Goal: Information Seeking & Learning: Learn about a topic

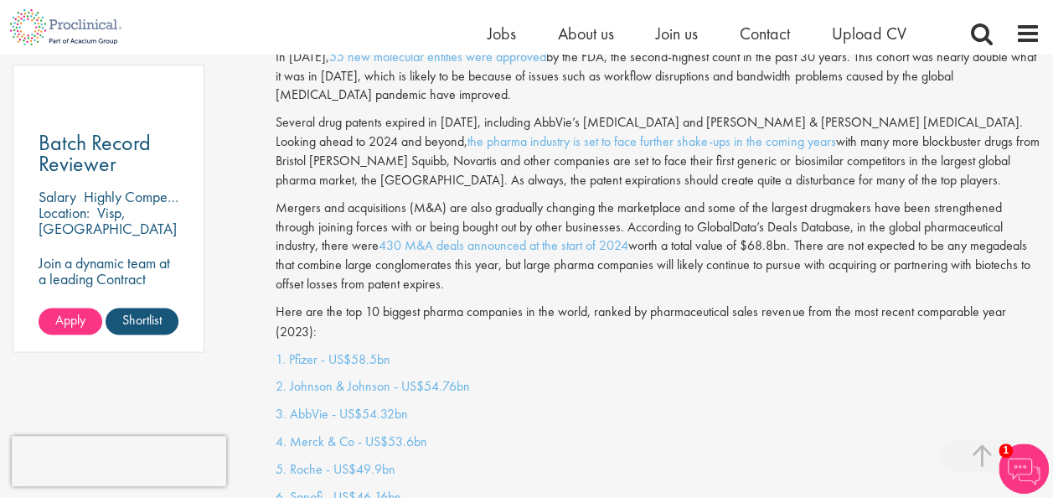
scroll to position [1257, 0]
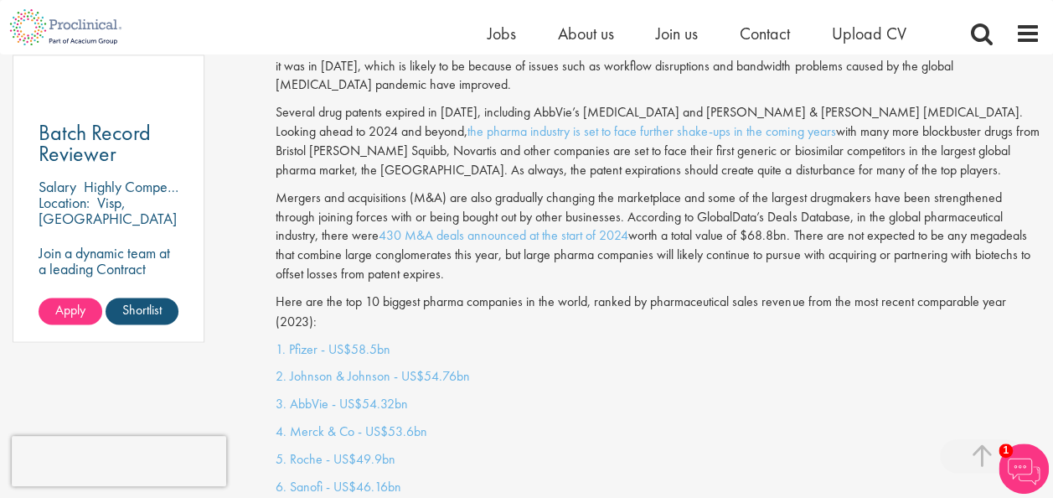
click at [366, 306] on p "Here are the top 10 biggest pharma companies in the world, ranked by pharmaceut…" at bounding box center [658, 311] width 765 height 39
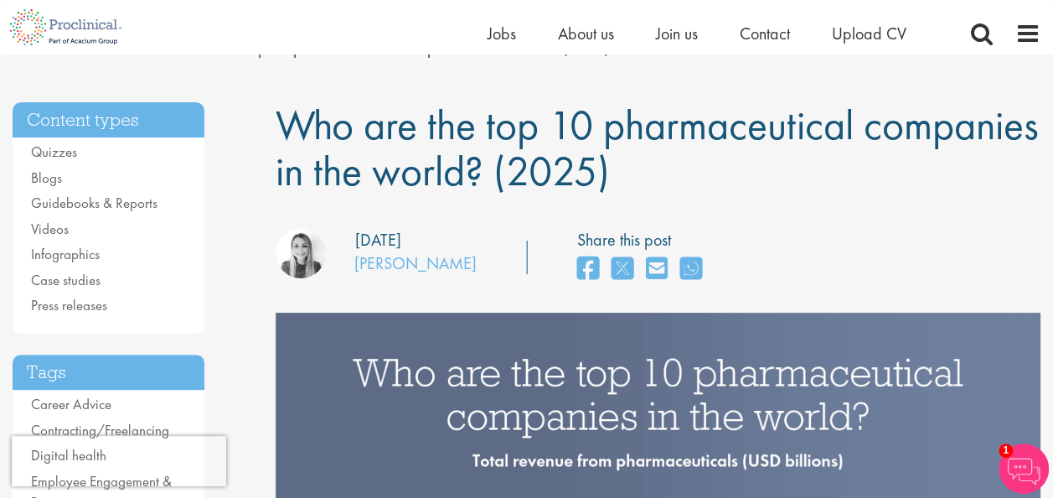
scroll to position [84, 0]
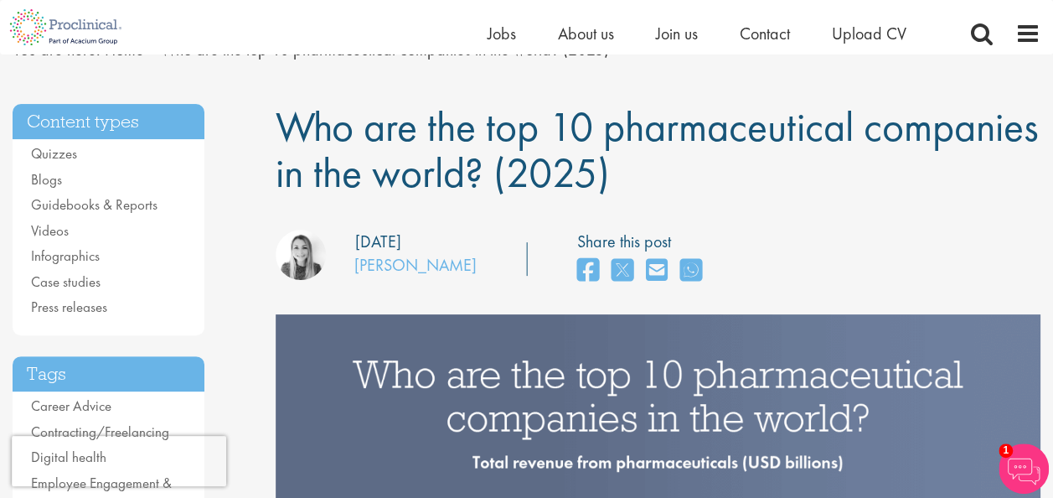
drag, startPoint x: 280, startPoint y: 127, endPoint x: 814, endPoint y: 179, distance: 537.2
click at [814, 179] on h1 "Who are the top 10 pharmaceutical companies in the world? (2025)" at bounding box center [658, 150] width 765 height 92
copy span "Who are the top 10 pharmaceutical companies in the world? (2025)"
click at [943, 144] on h1 "Who are the top 10 pharmaceutical companies in the world? (2025)" at bounding box center [658, 150] width 765 height 92
click at [984, 182] on h1 "Who are the top 10 pharmaceutical companies in the world? (2025)" at bounding box center [658, 150] width 765 height 92
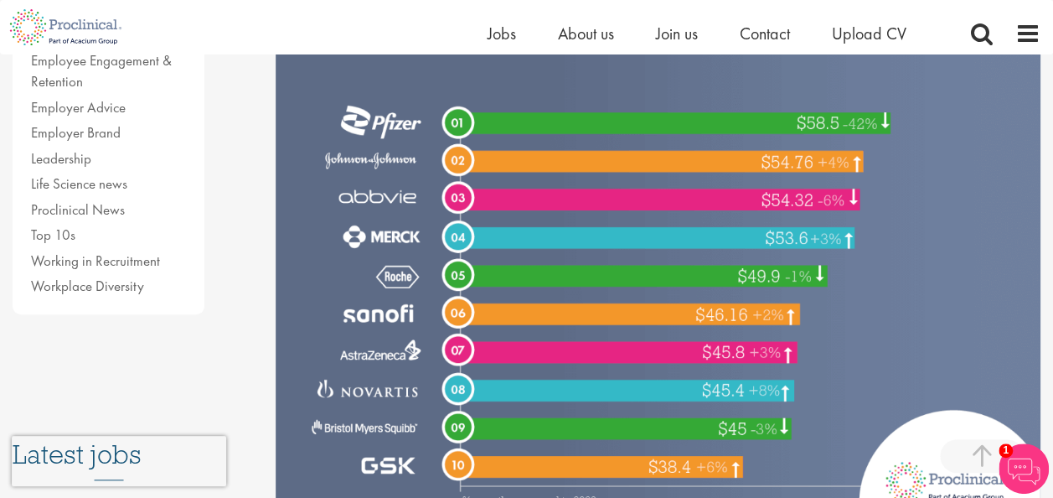
scroll to position [496, 0]
